Goal: Task Accomplishment & Management: Use online tool/utility

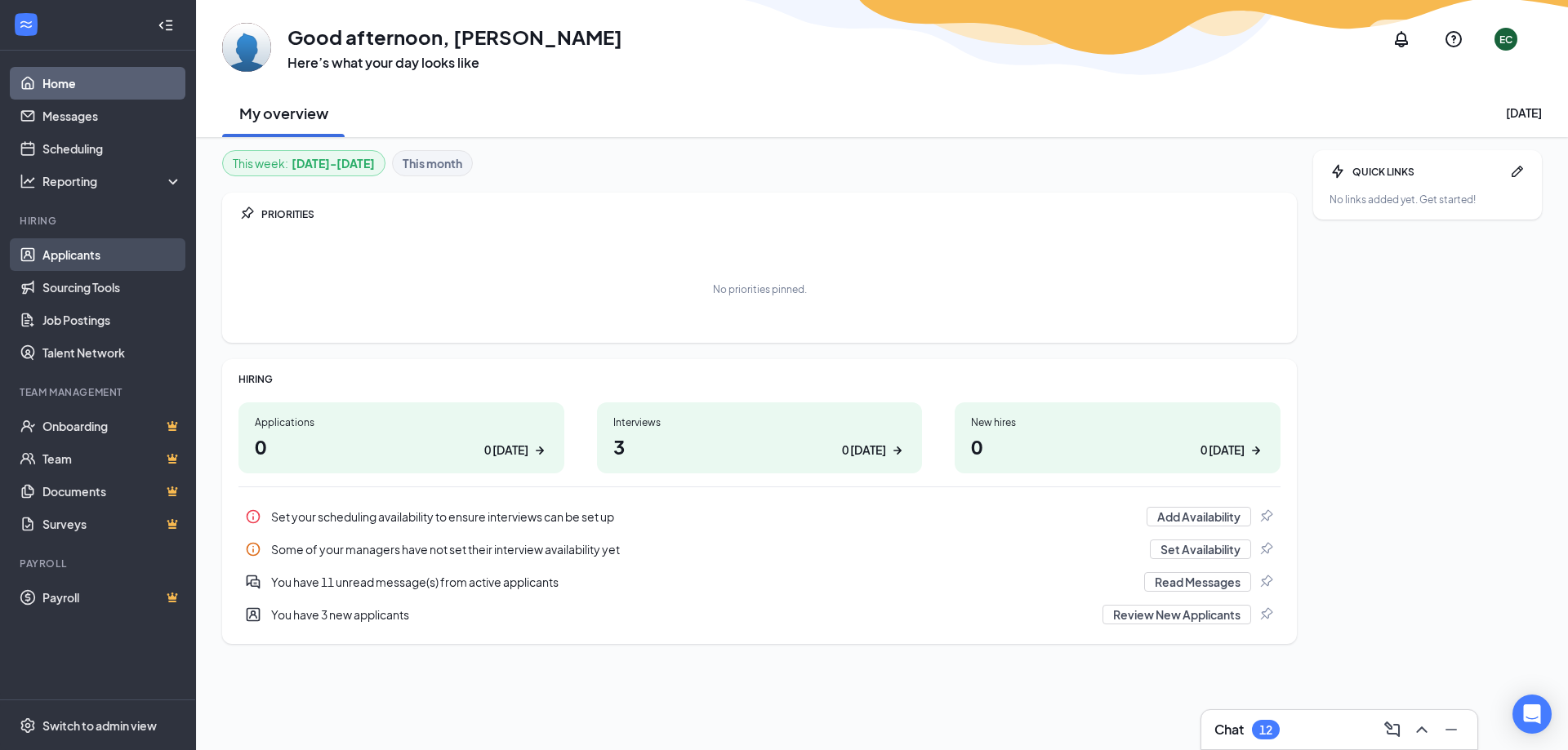
click at [93, 263] on link "Applicants" at bounding box center [112, 255] width 140 height 32
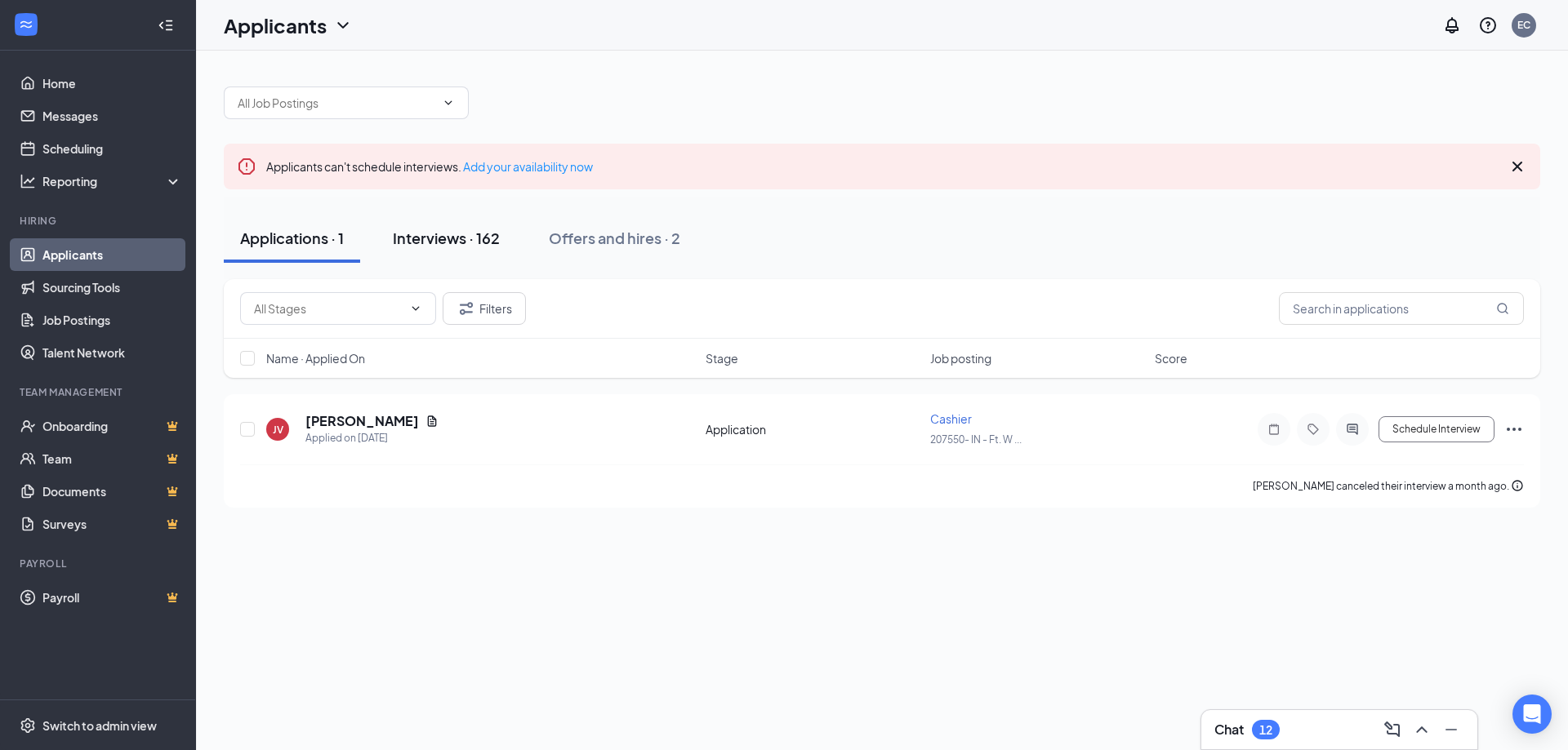
click at [424, 228] on div "Interviews · 162" at bounding box center [446, 238] width 107 height 21
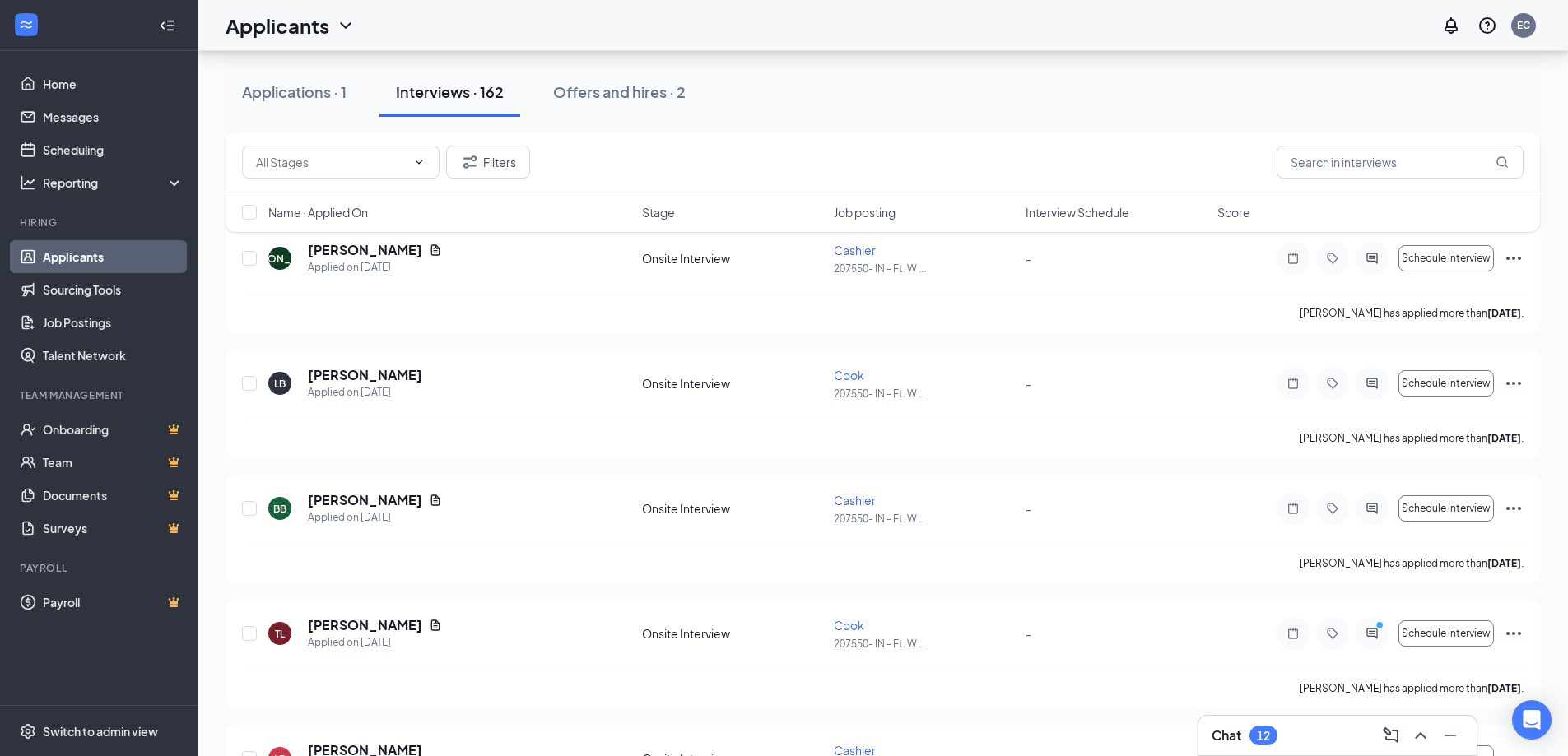
scroll to position [4114, 0]
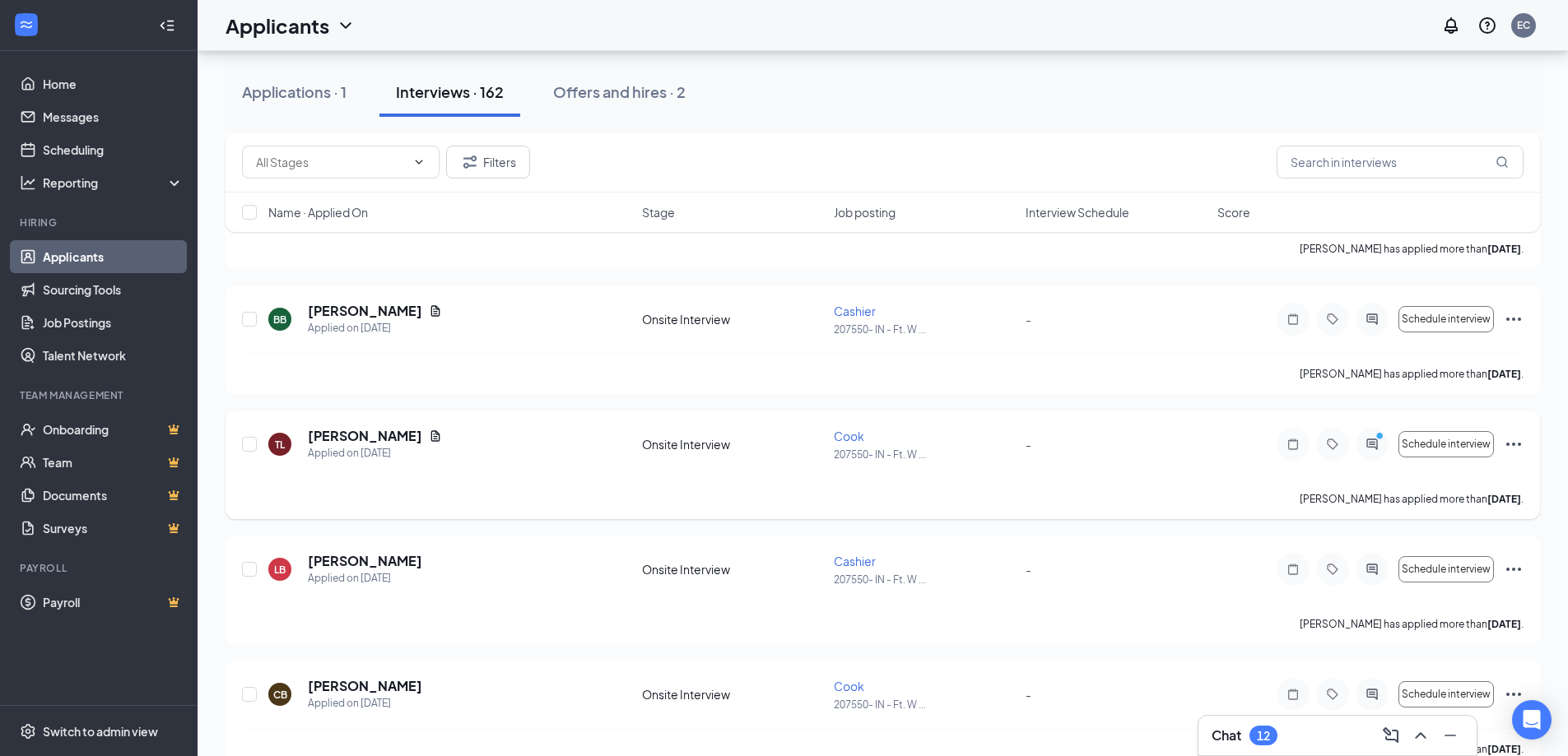
click at [1519, 439] on icon "Ellipses" at bounding box center [1514, 445] width 20 height 20
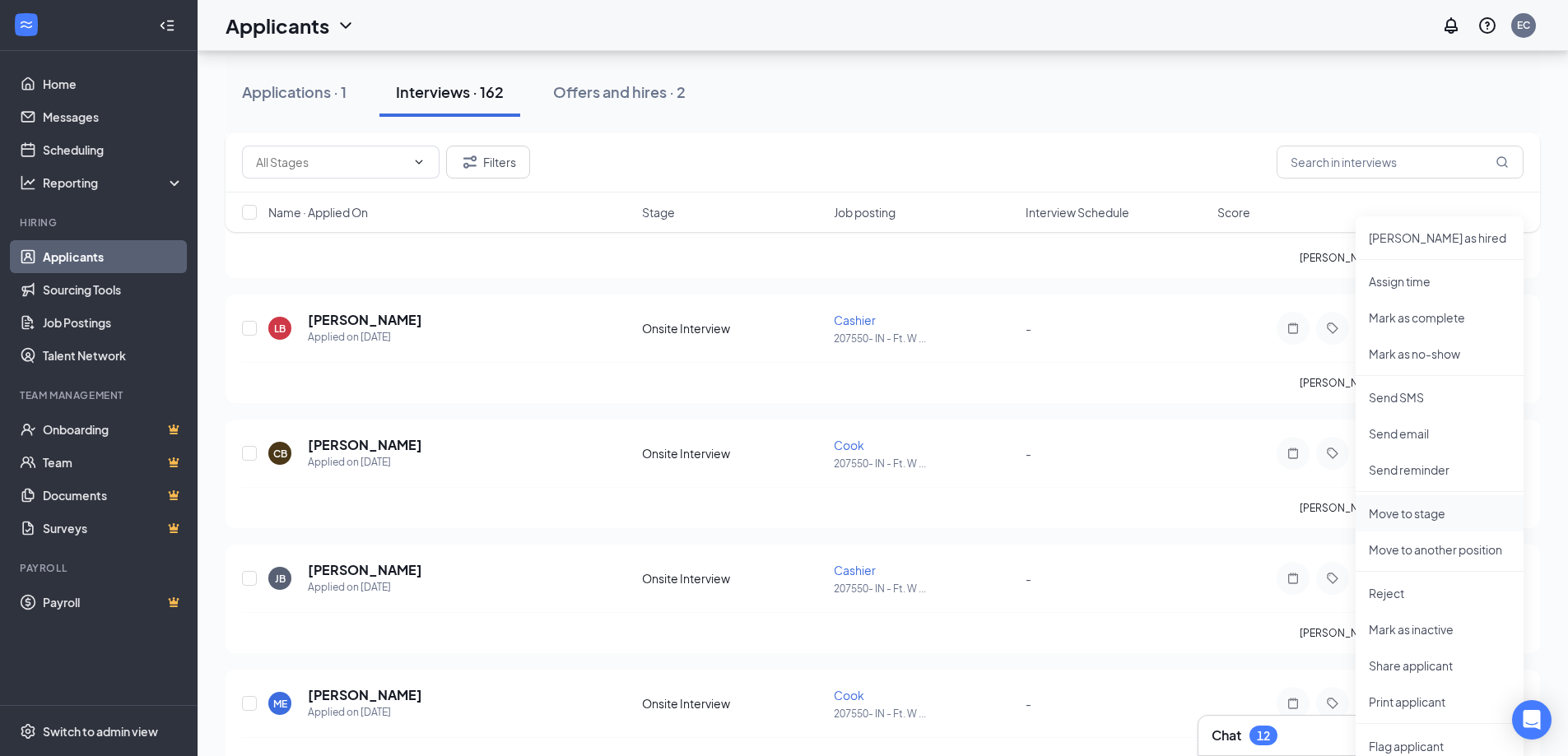
scroll to position [4443, 0]
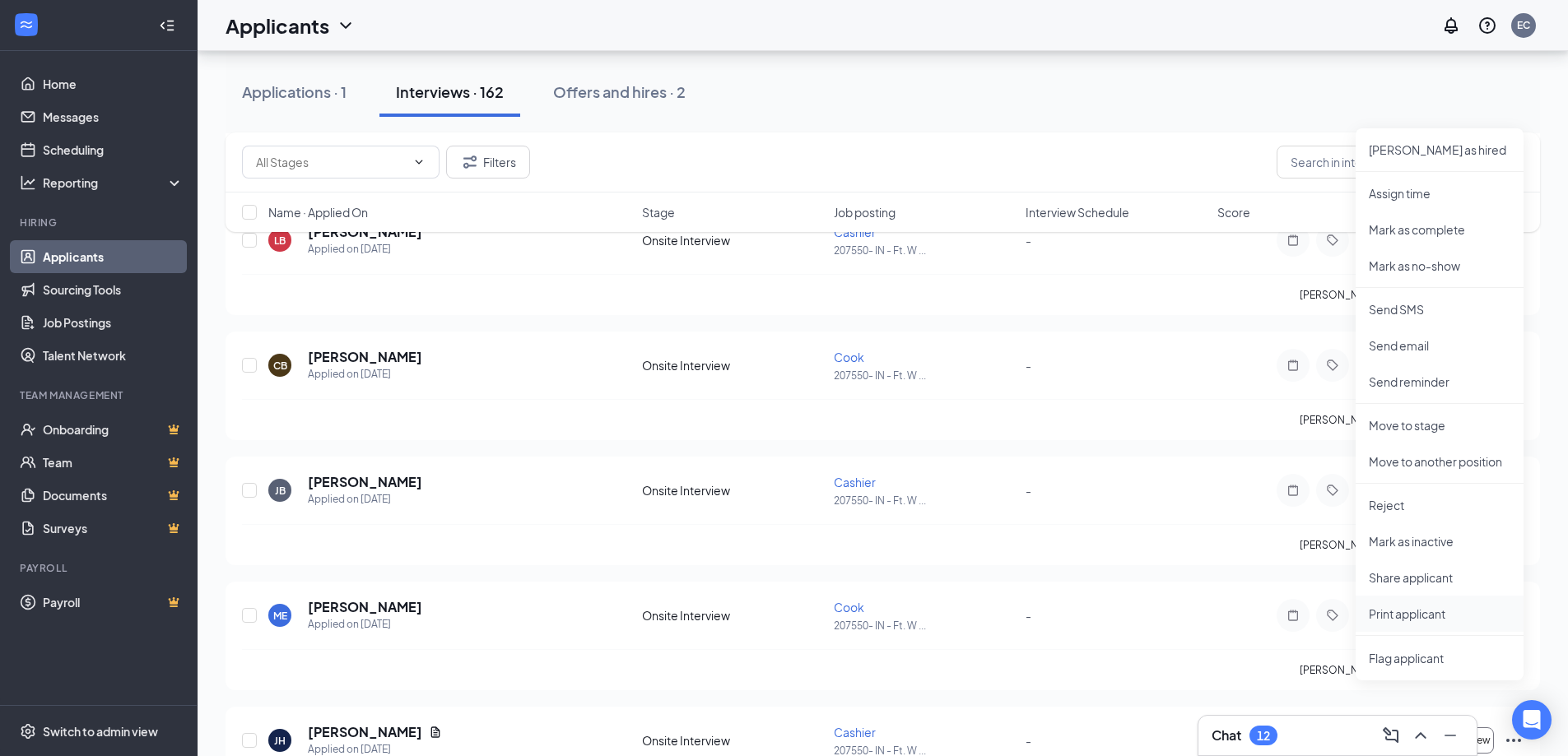
click at [1405, 605] on p "Print applicant" at bounding box center [1440, 614] width 142 height 16
